Goal: Check status: Check status

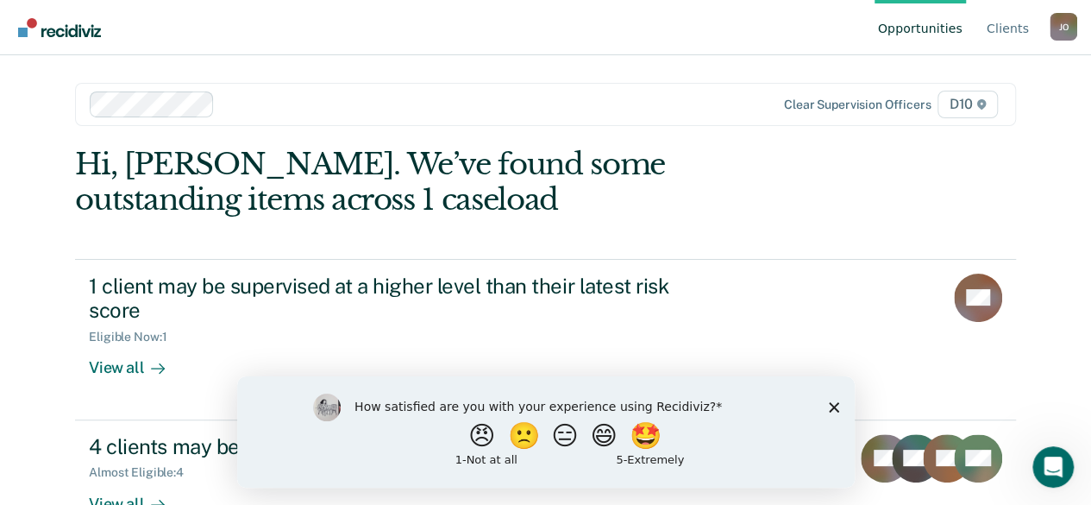
scroll to position [48, 0]
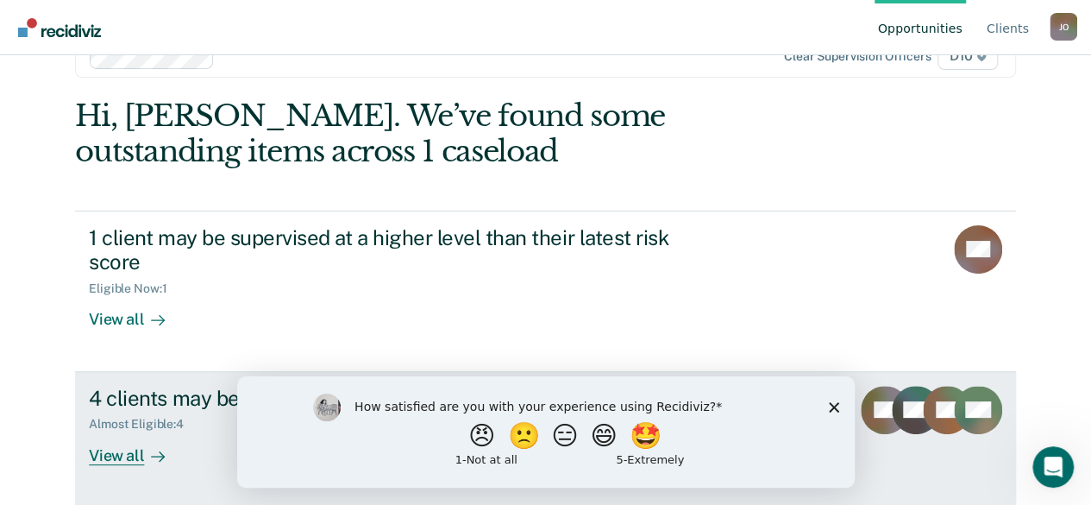
click at [119, 449] on div "View all" at bounding box center [137, 448] width 97 height 34
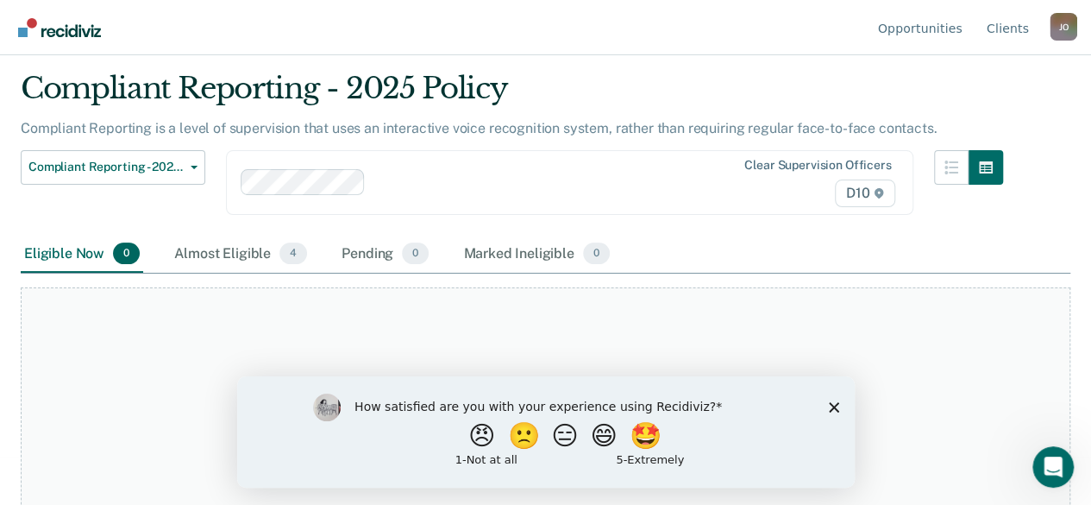
scroll to position [72, 0]
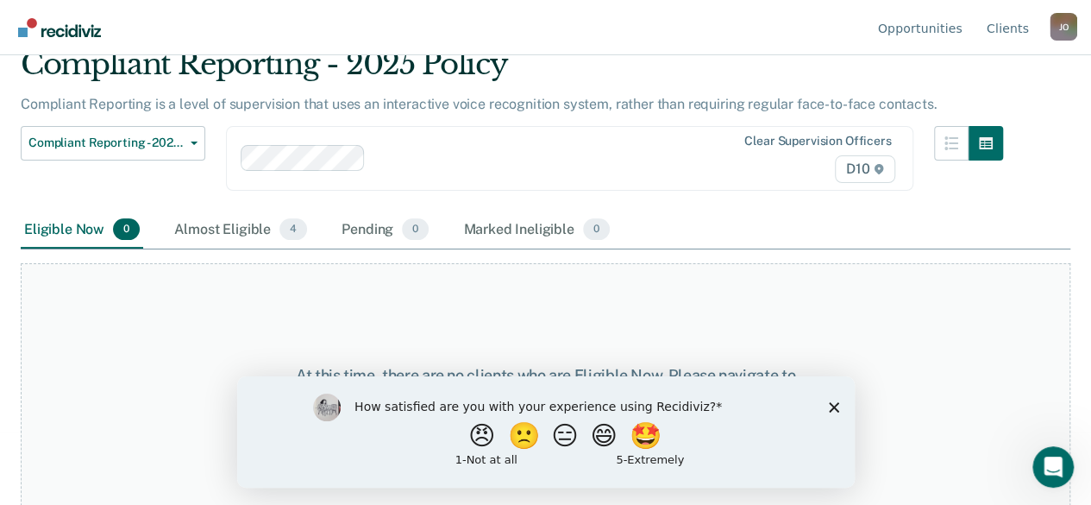
click at [830, 403] on polygon "Close survey" at bounding box center [833, 406] width 10 height 10
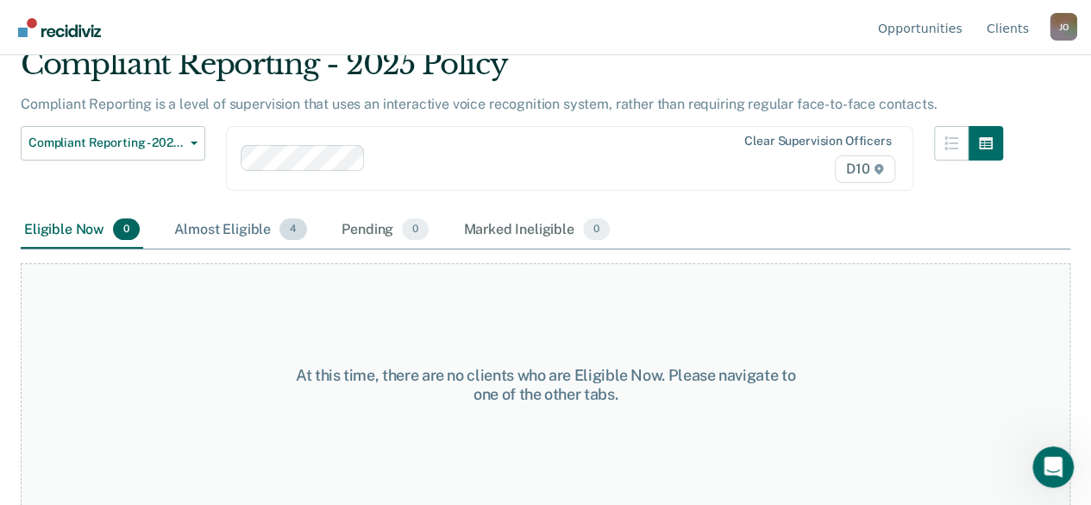
click at [210, 228] on div "Almost Eligible 4" at bounding box center [241, 230] width 140 height 38
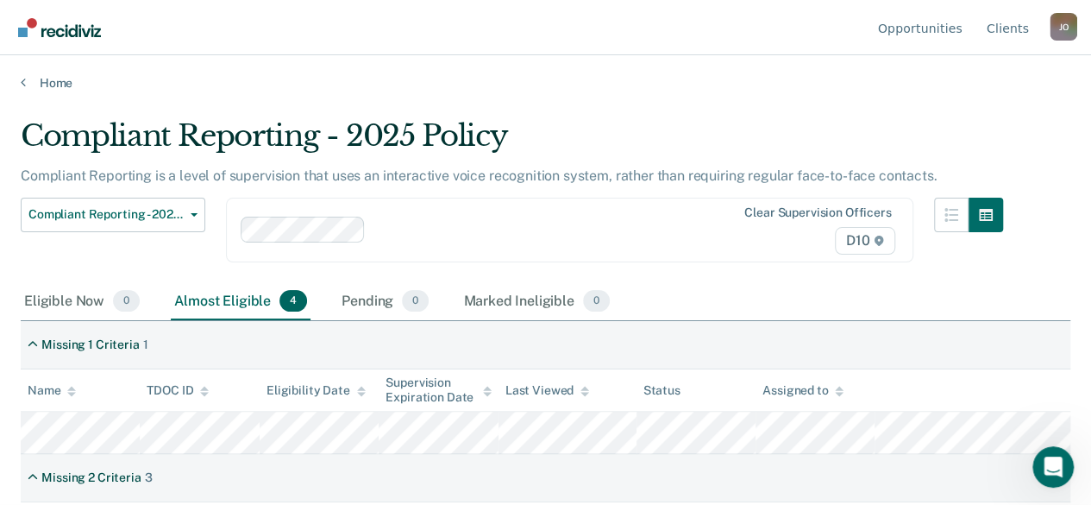
scroll to position [0, 0]
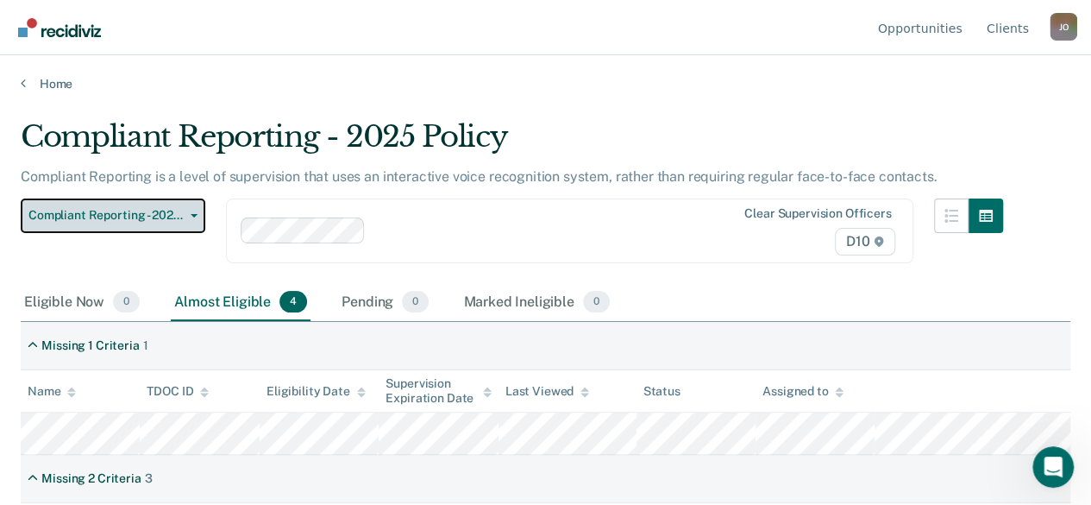
click at [153, 221] on span "Compliant Reporting - 2025 Policy" at bounding box center [105, 215] width 155 height 15
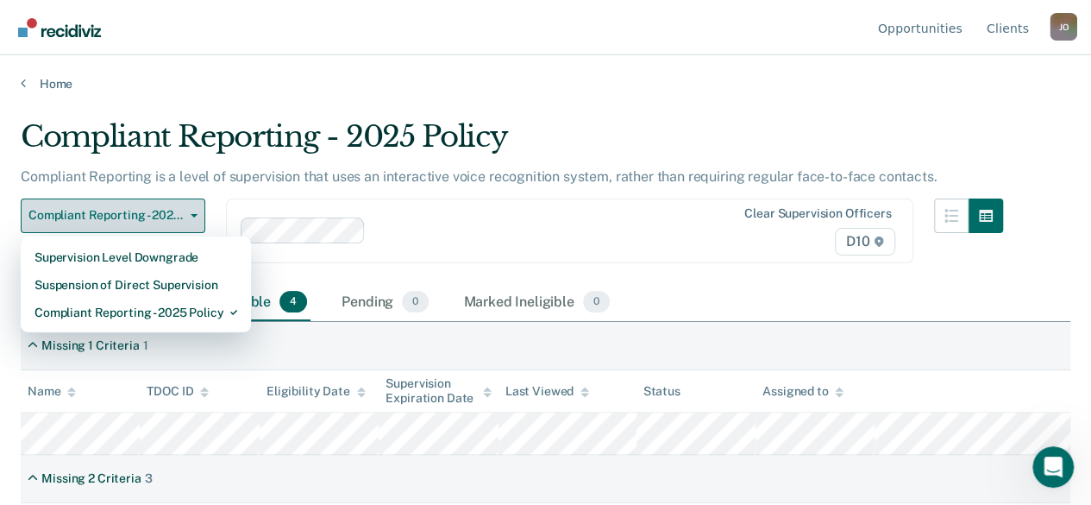
click at [187, 212] on button "Compliant Reporting - 2025 Policy" at bounding box center [113, 215] width 185 height 35
